Goal: Information Seeking & Learning: Learn about a topic

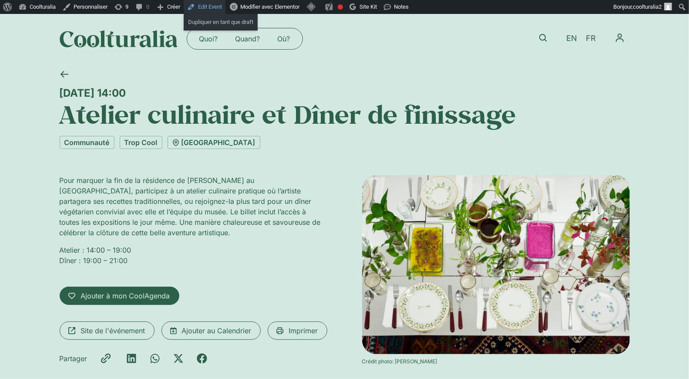
click at [213, 9] on link "Edit Event" at bounding box center [205, 7] width 42 height 14
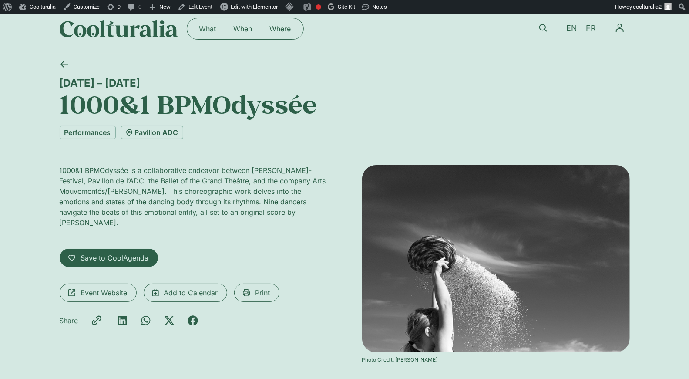
scroll to position [10, 0]
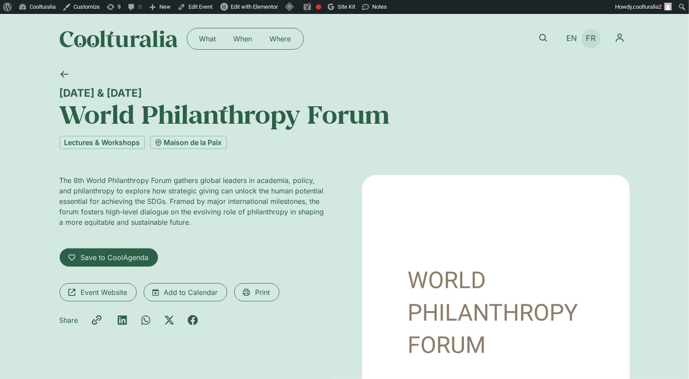
click at [590, 40] on span "FR" at bounding box center [591, 38] width 10 height 9
